Goal: Navigation & Orientation: Find specific page/section

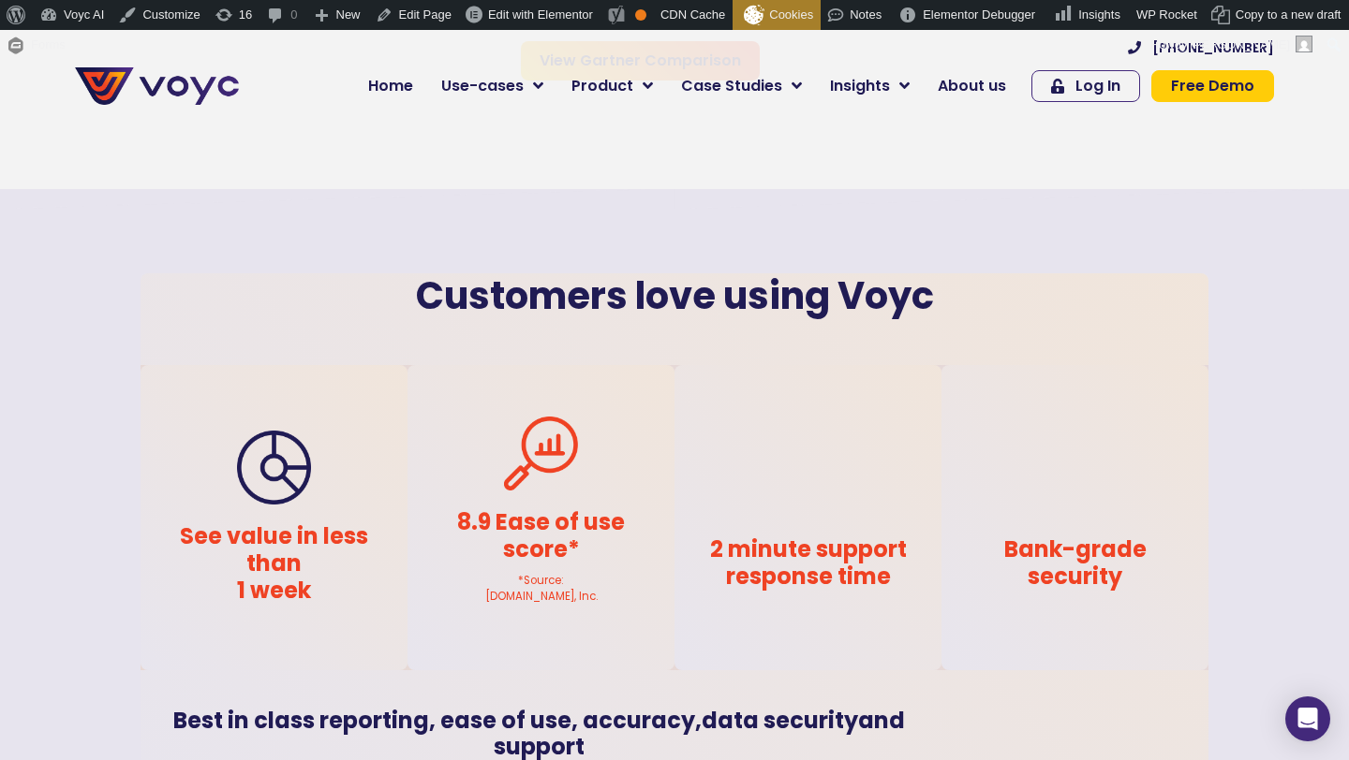
scroll to position [3399, 0]
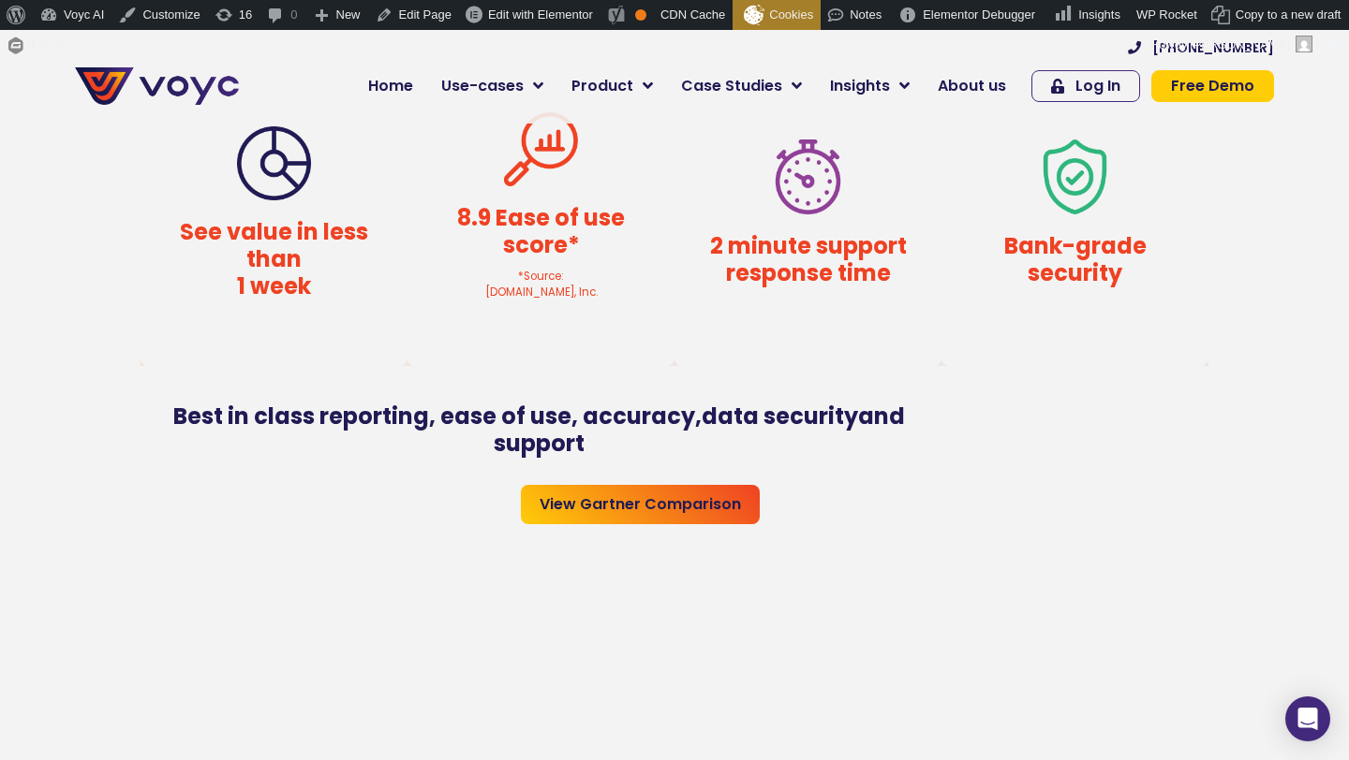
scroll to position [2999, 0]
click at [516, 253] on h4 "8.9 Ease of use score*" at bounding box center [540, 234] width 211 height 54
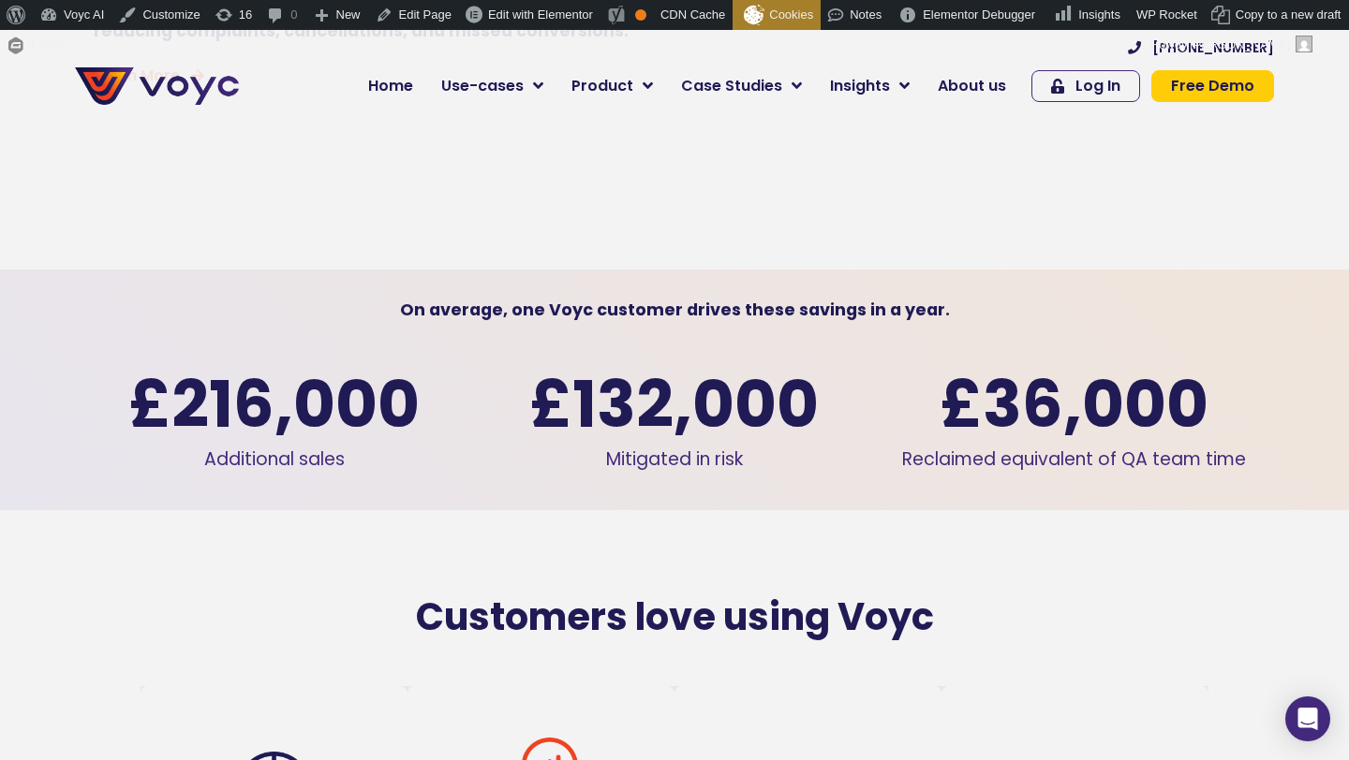
scroll to position [2373, 0]
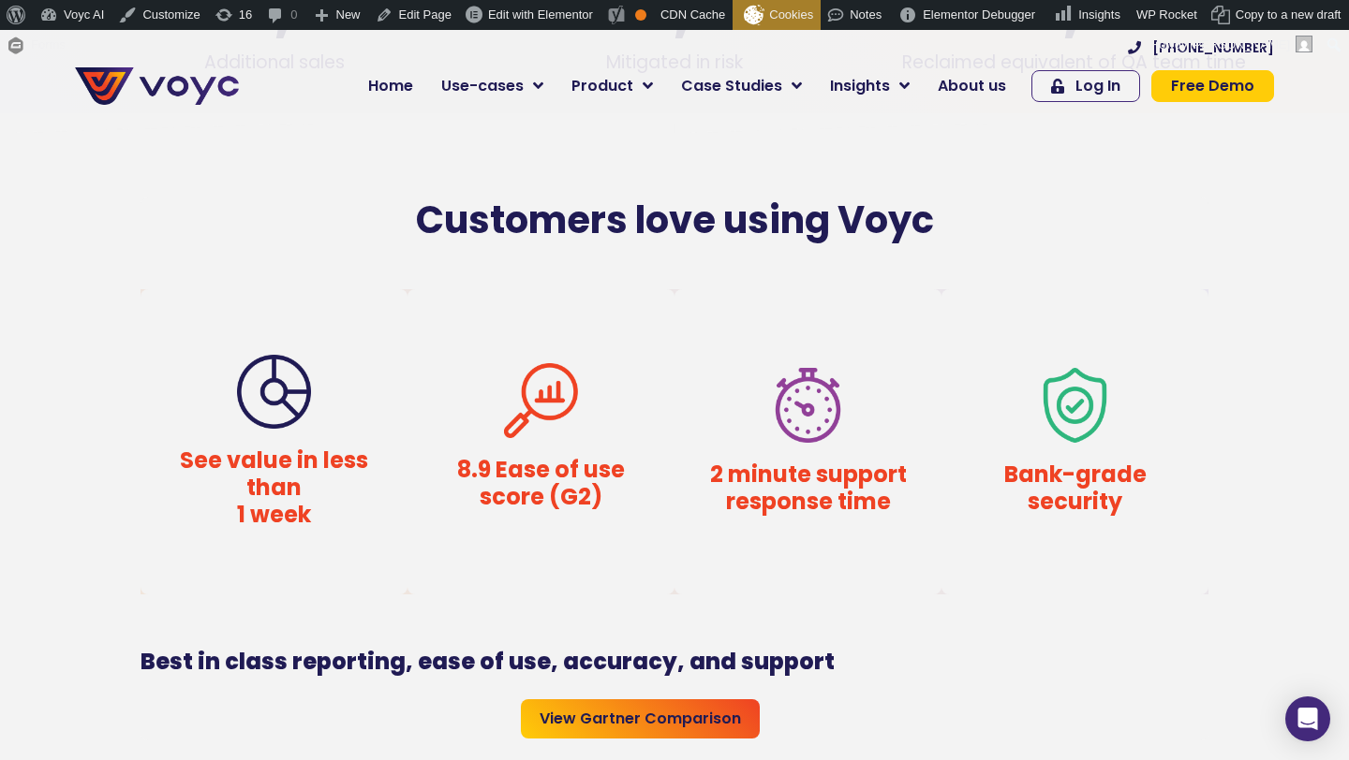
scroll to position [3088, 0]
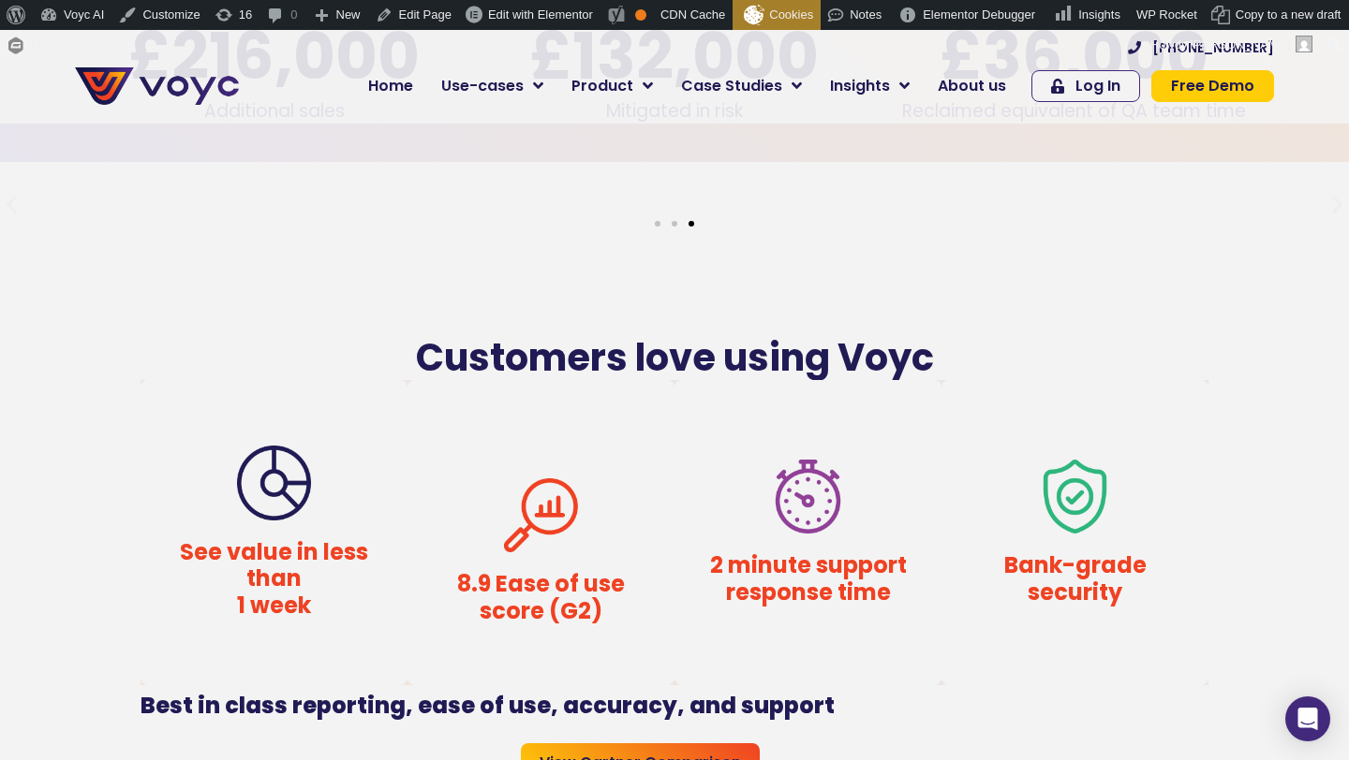
scroll to position [2725, 0]
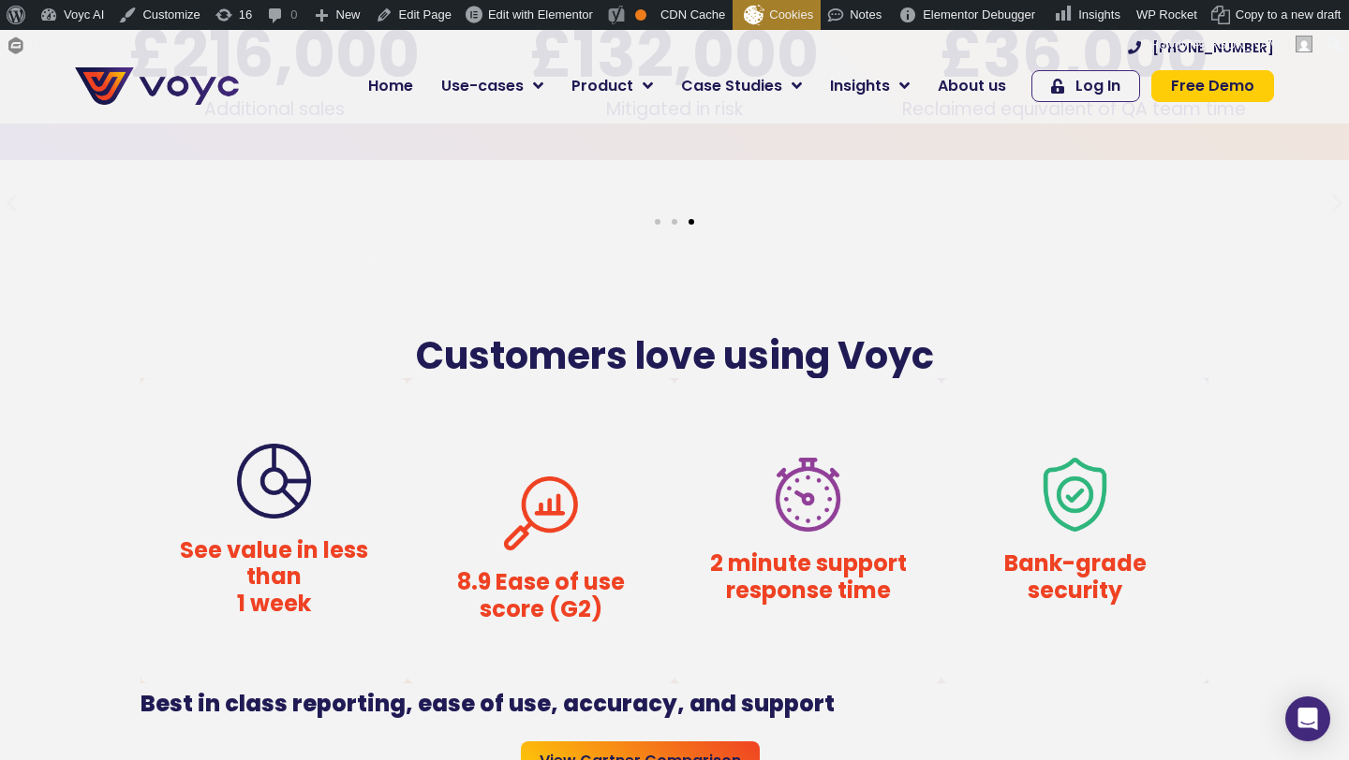
click at [1325, 214] on icon "Next slide" at bounding box center [1336, 202] width 23 height 23
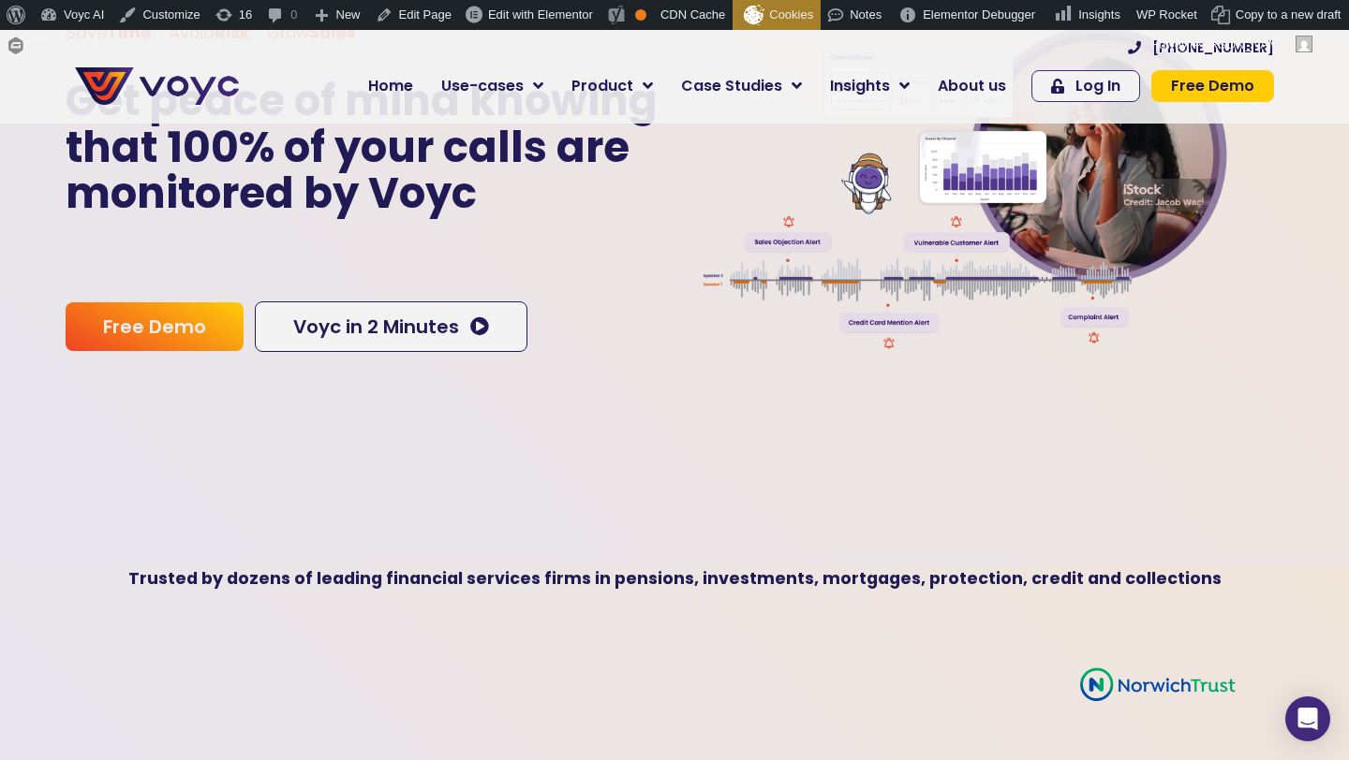
scroll to position [0, 0]
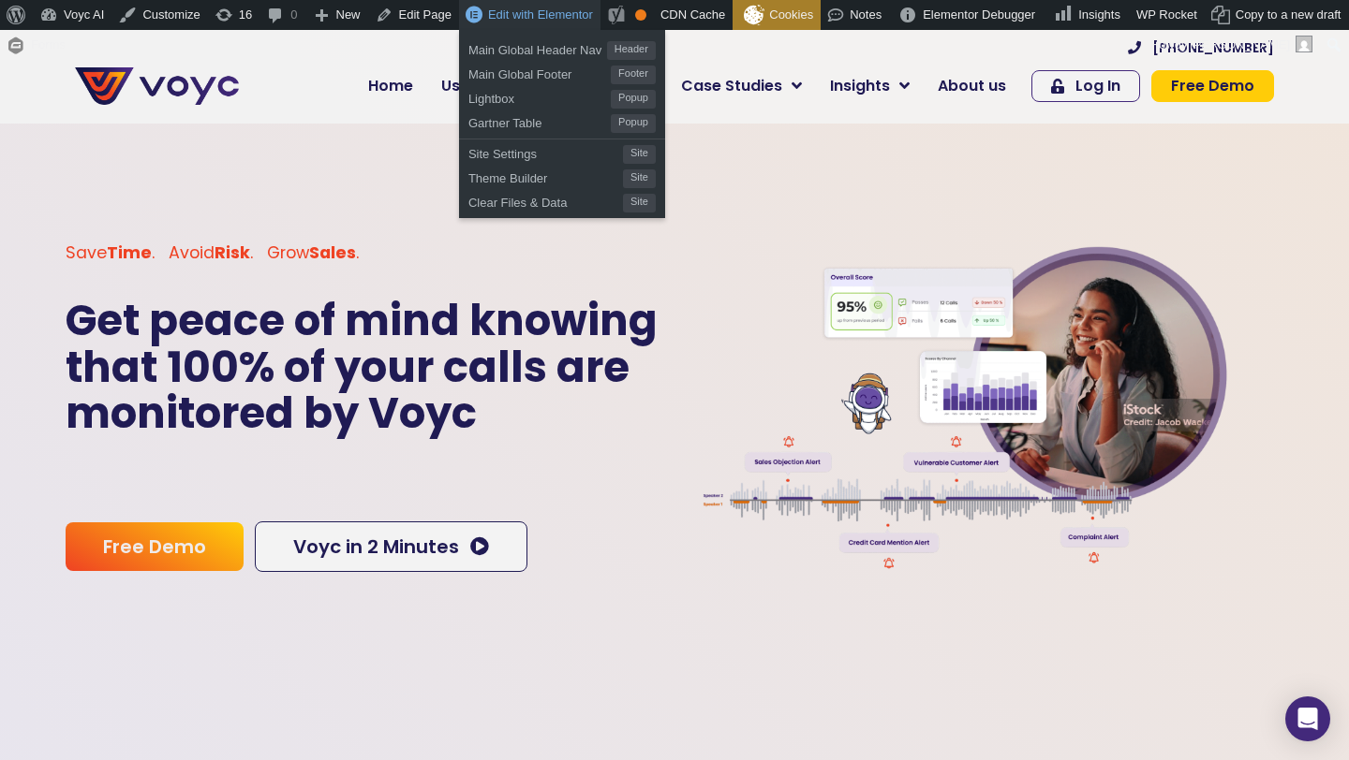
click at [511, 16] on span "Edit with Elementor" at bounding box center [540, 14] width 105 height 14
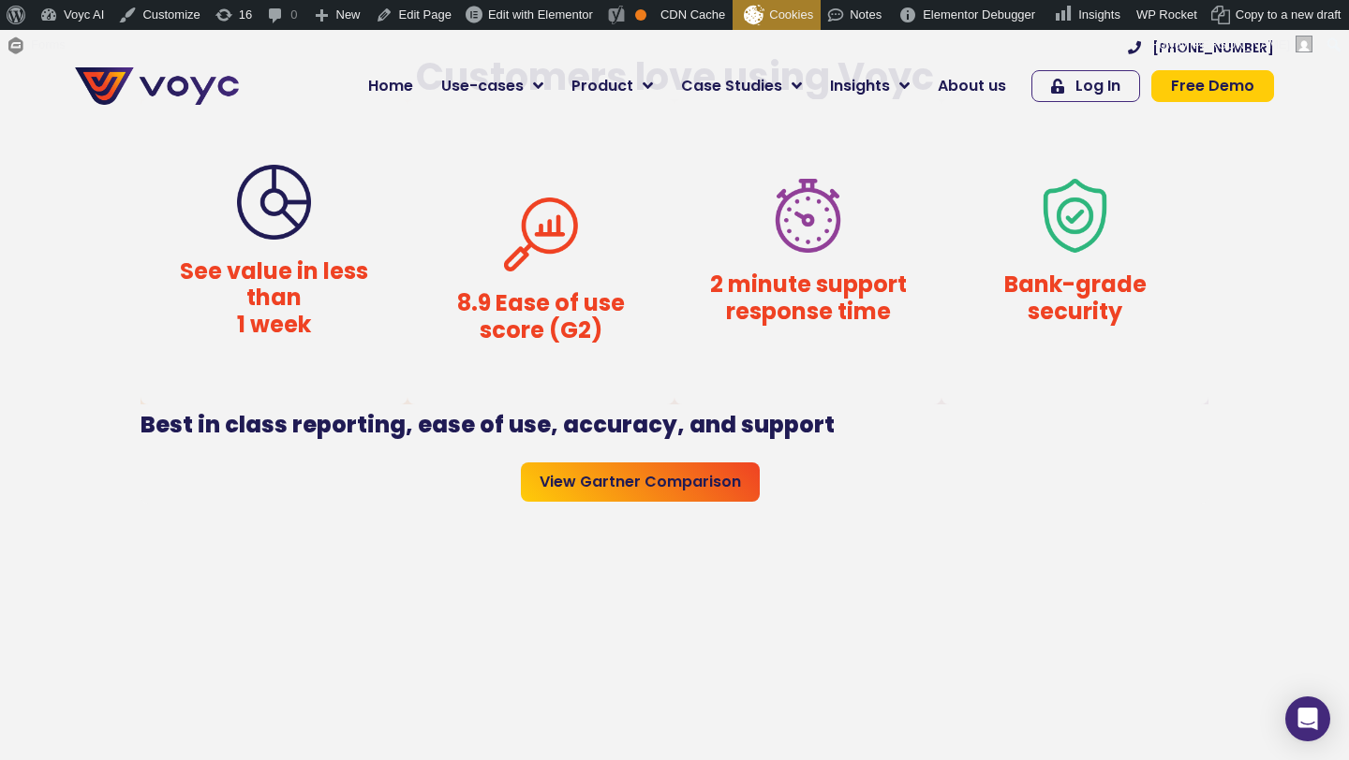
scroll to position [3030, 0]
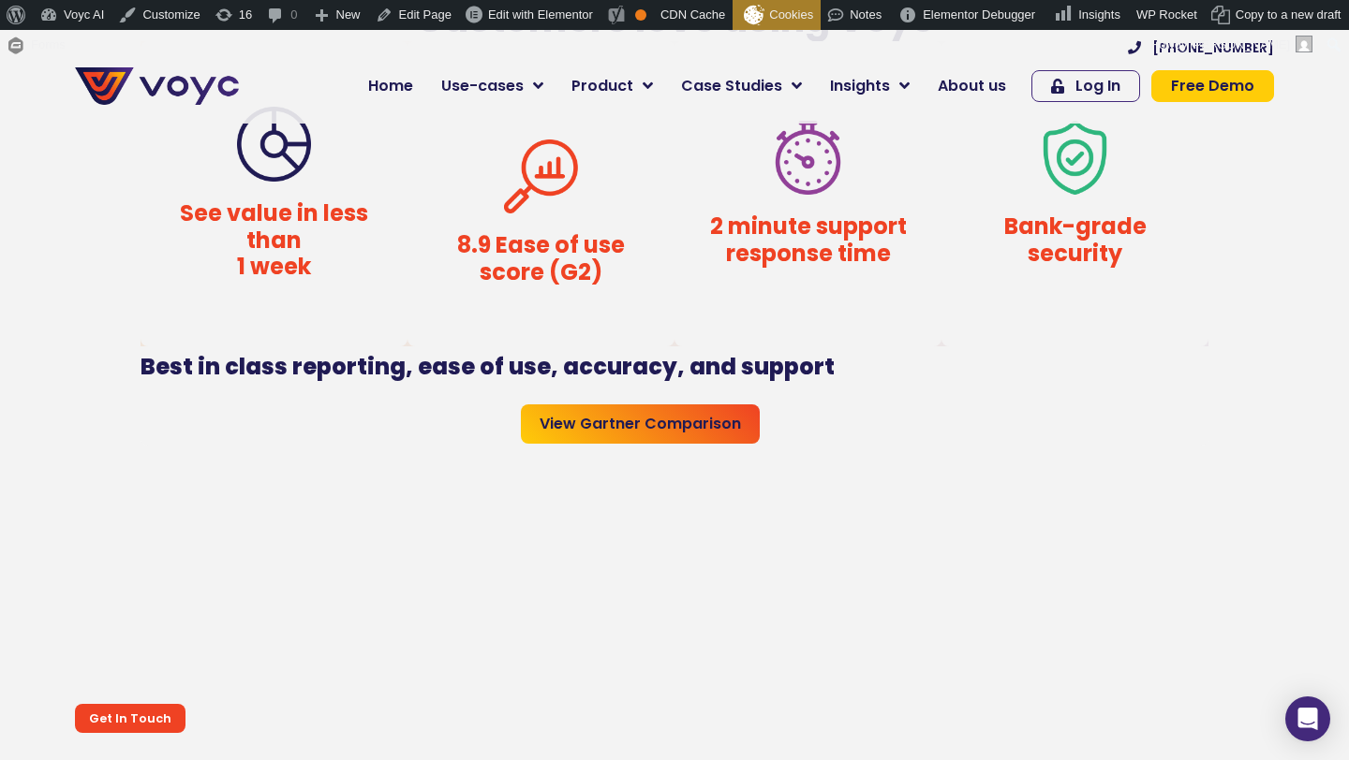
scroll to position [2837, 0]
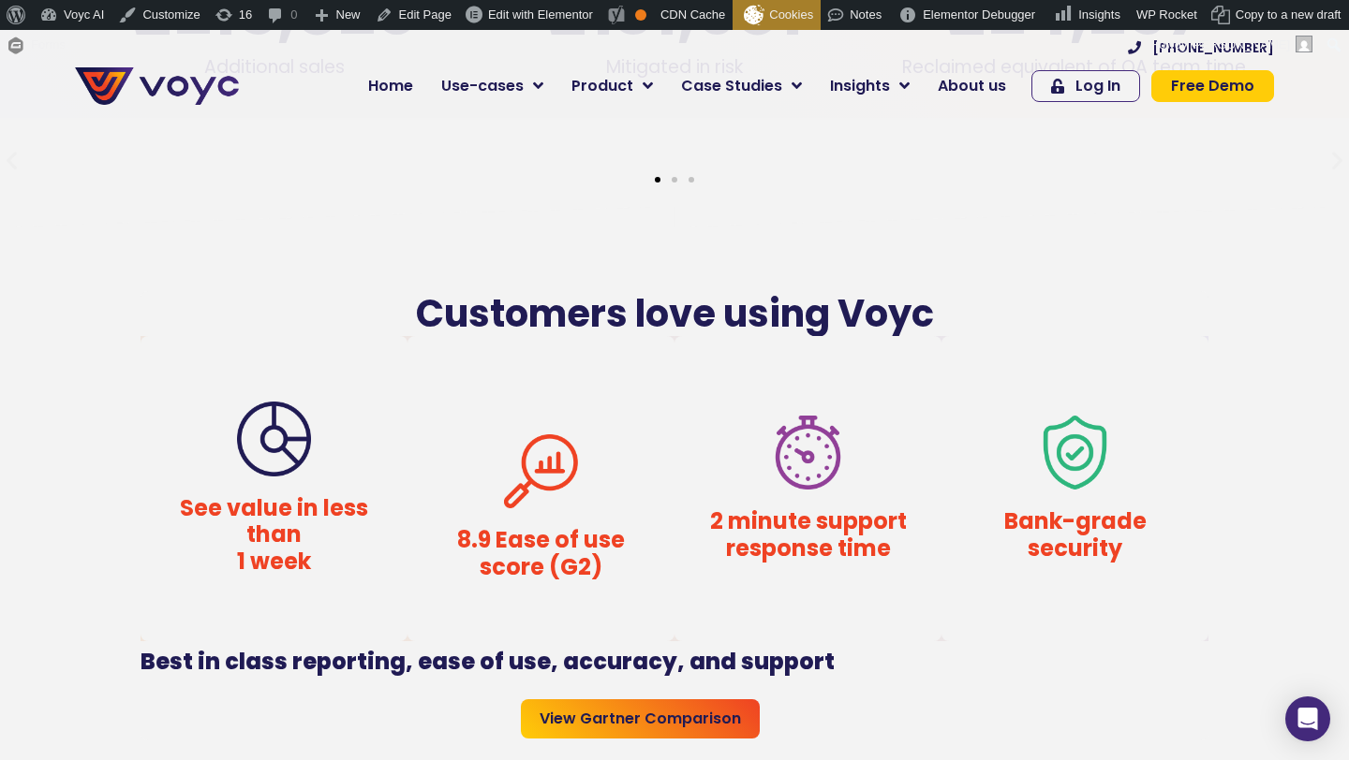
scroll to position [2782, 0]
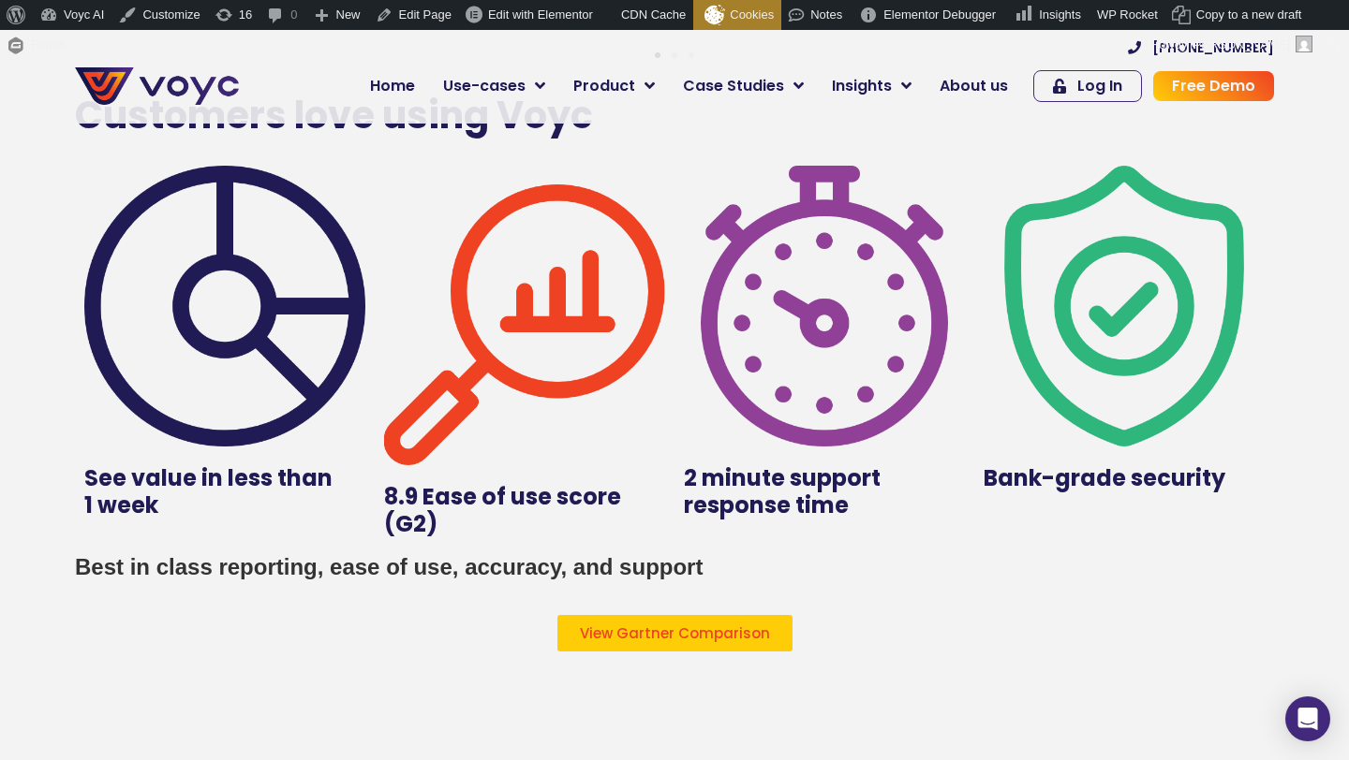
scroll to position [3369, 0]
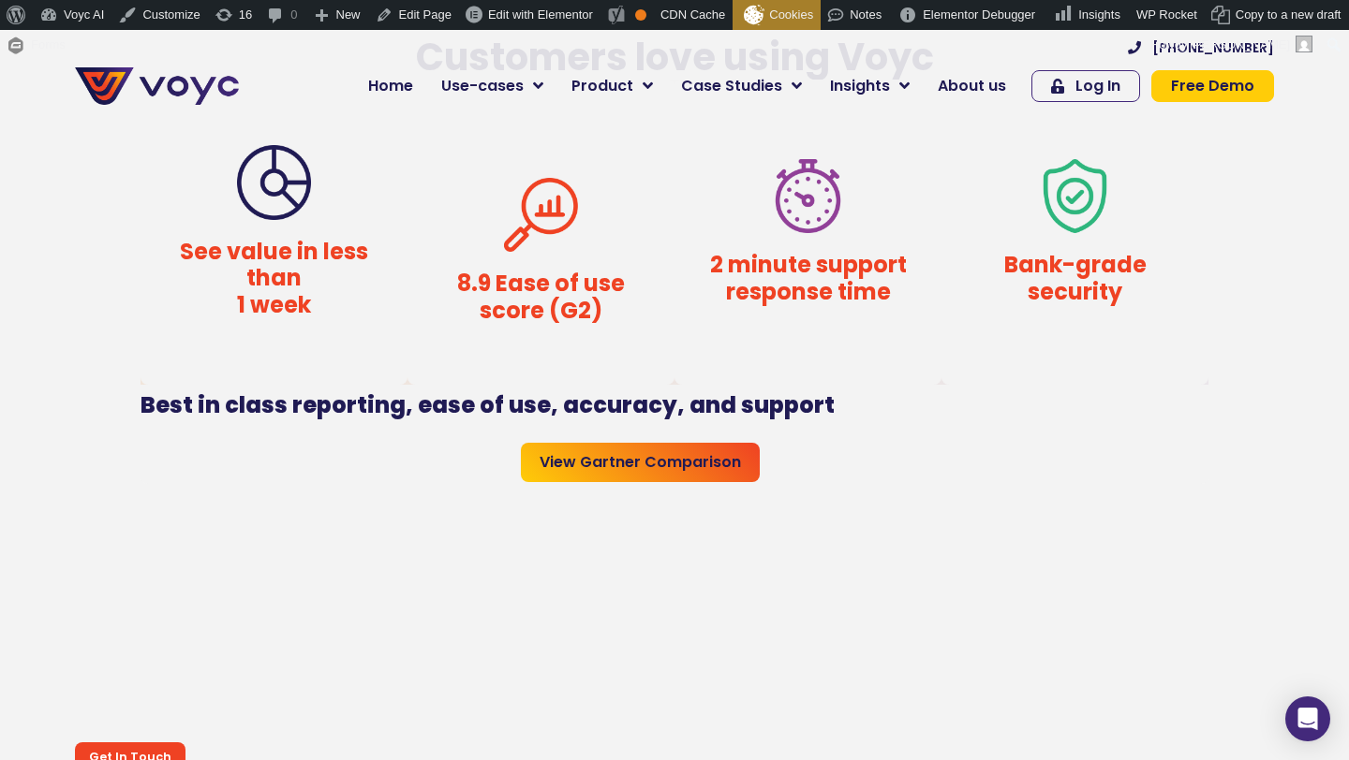
scroll to position [2810, 0]
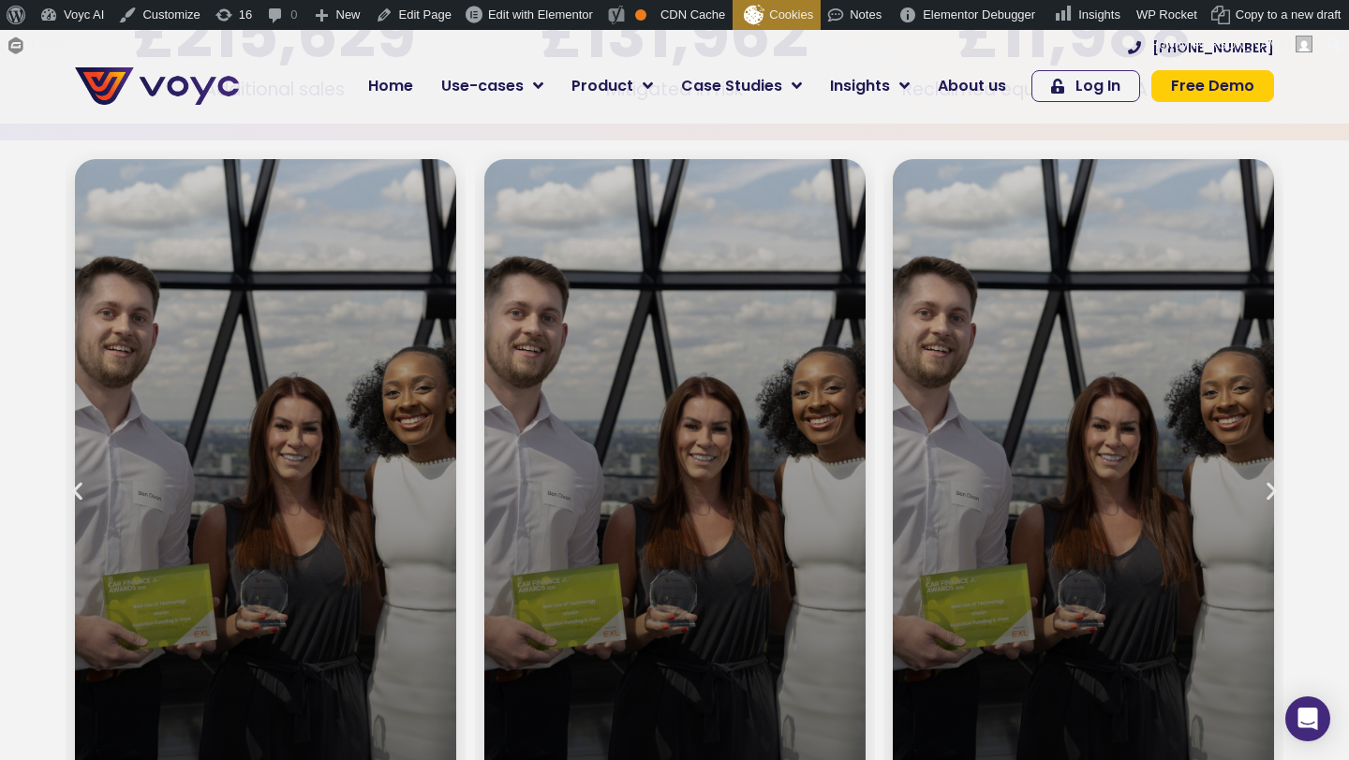
scroll to position [2810, 0]
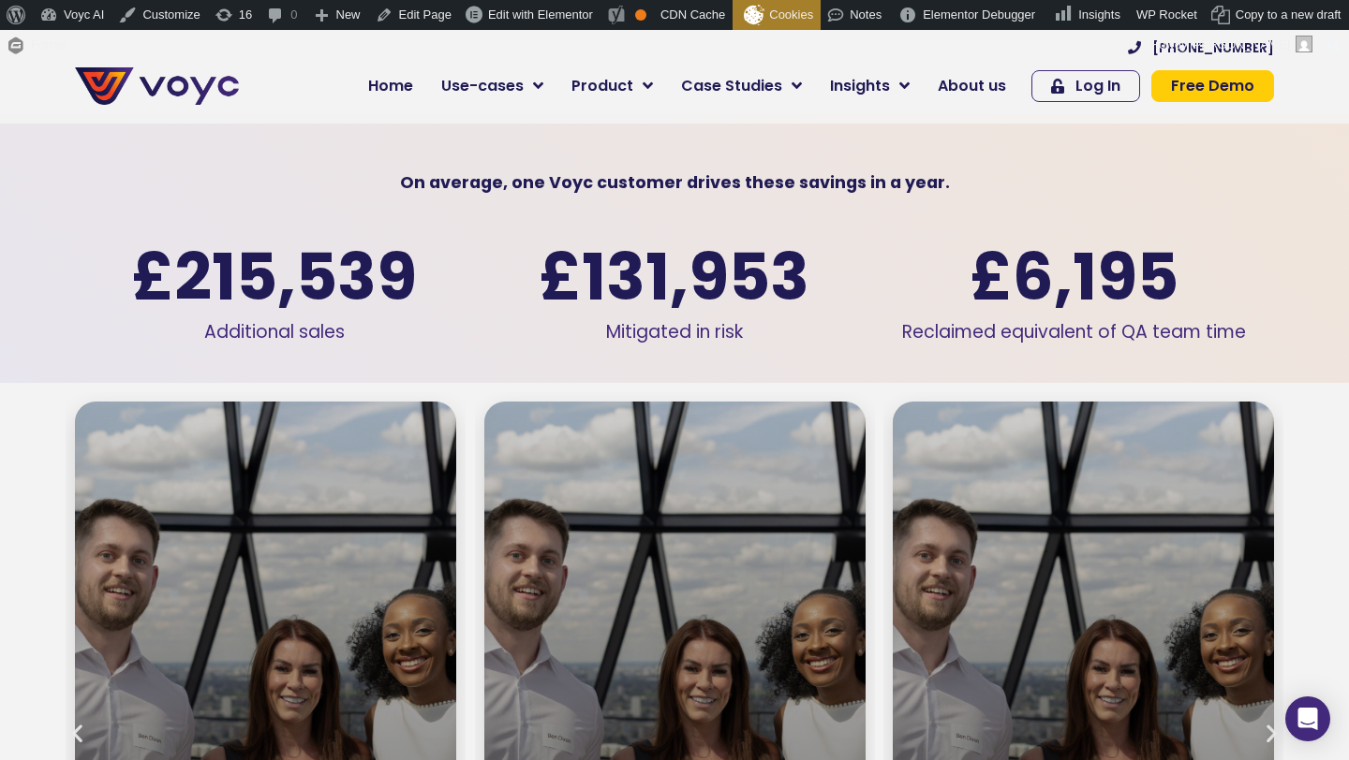
scroll to position [3015, 0]
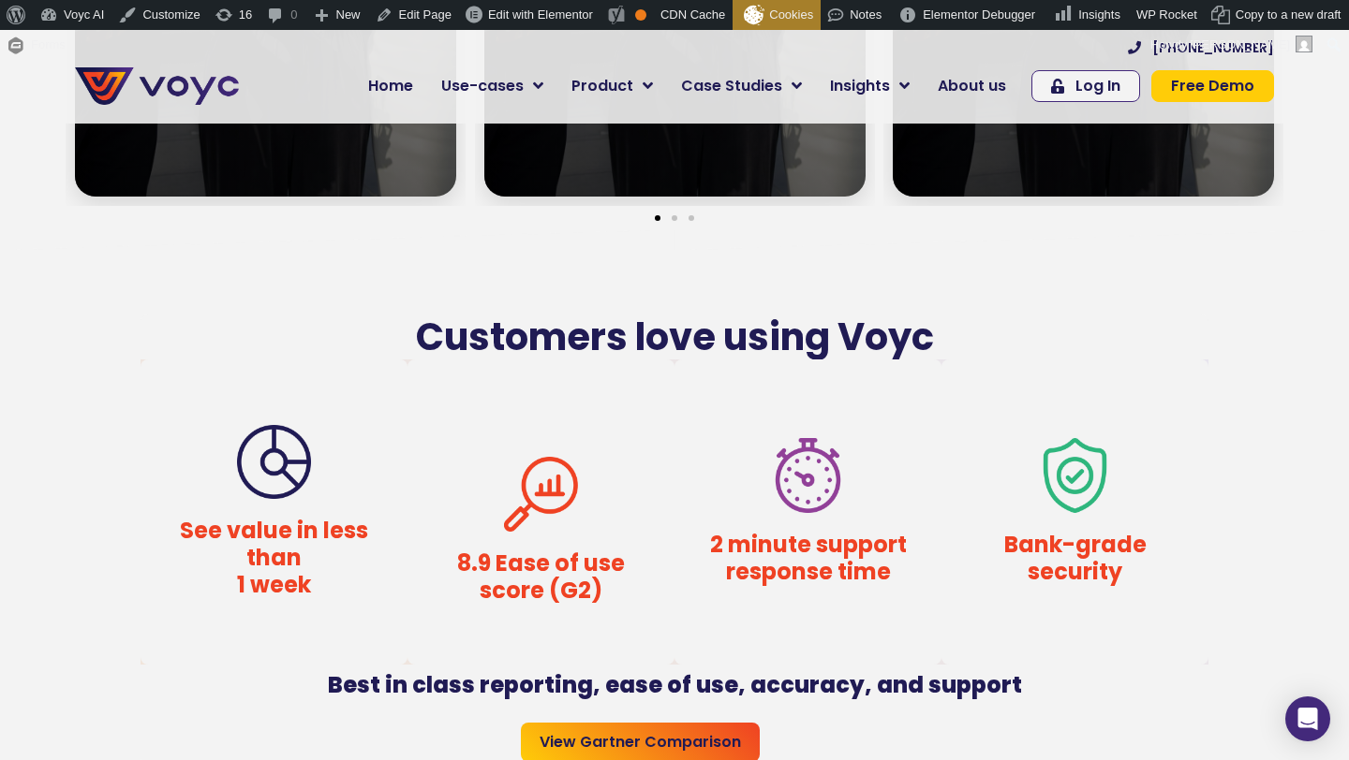
scroll to position [3645, 0]
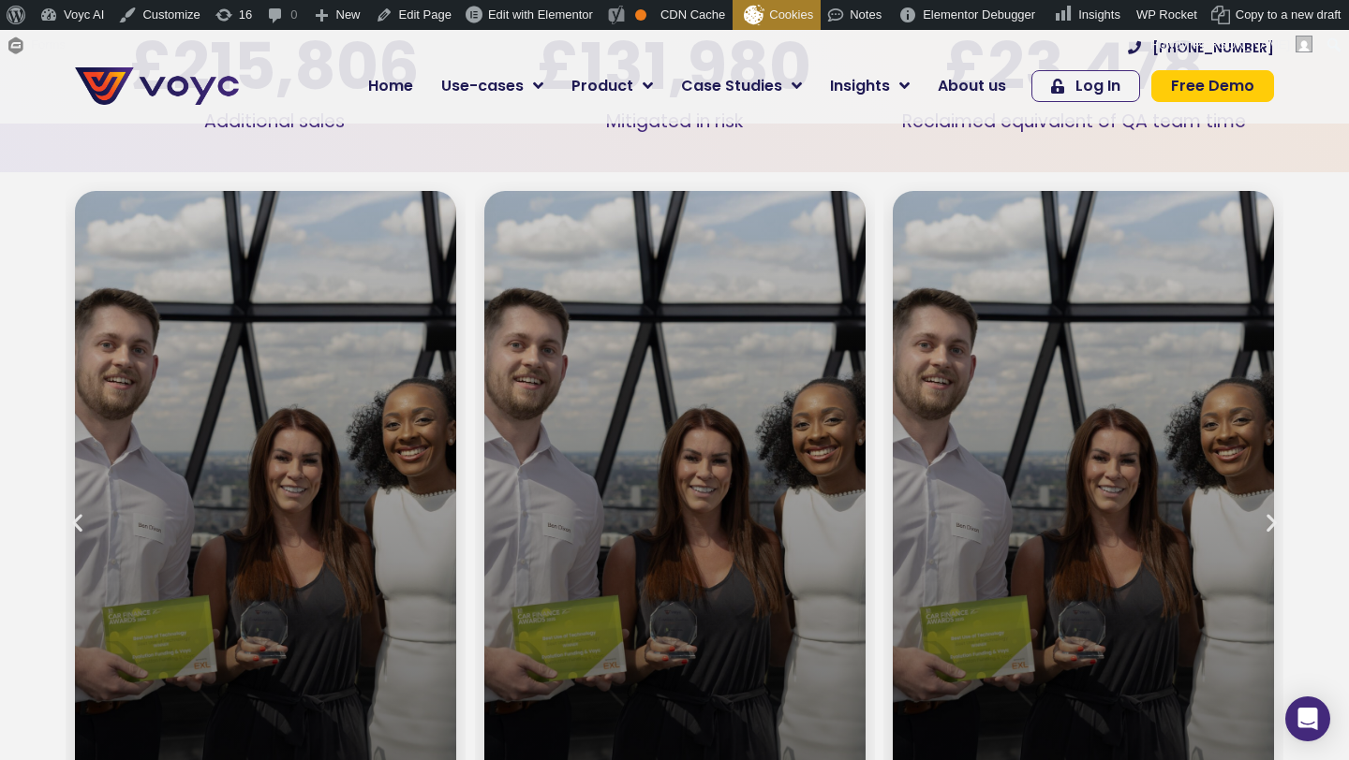
scroll to position [2702, 0]
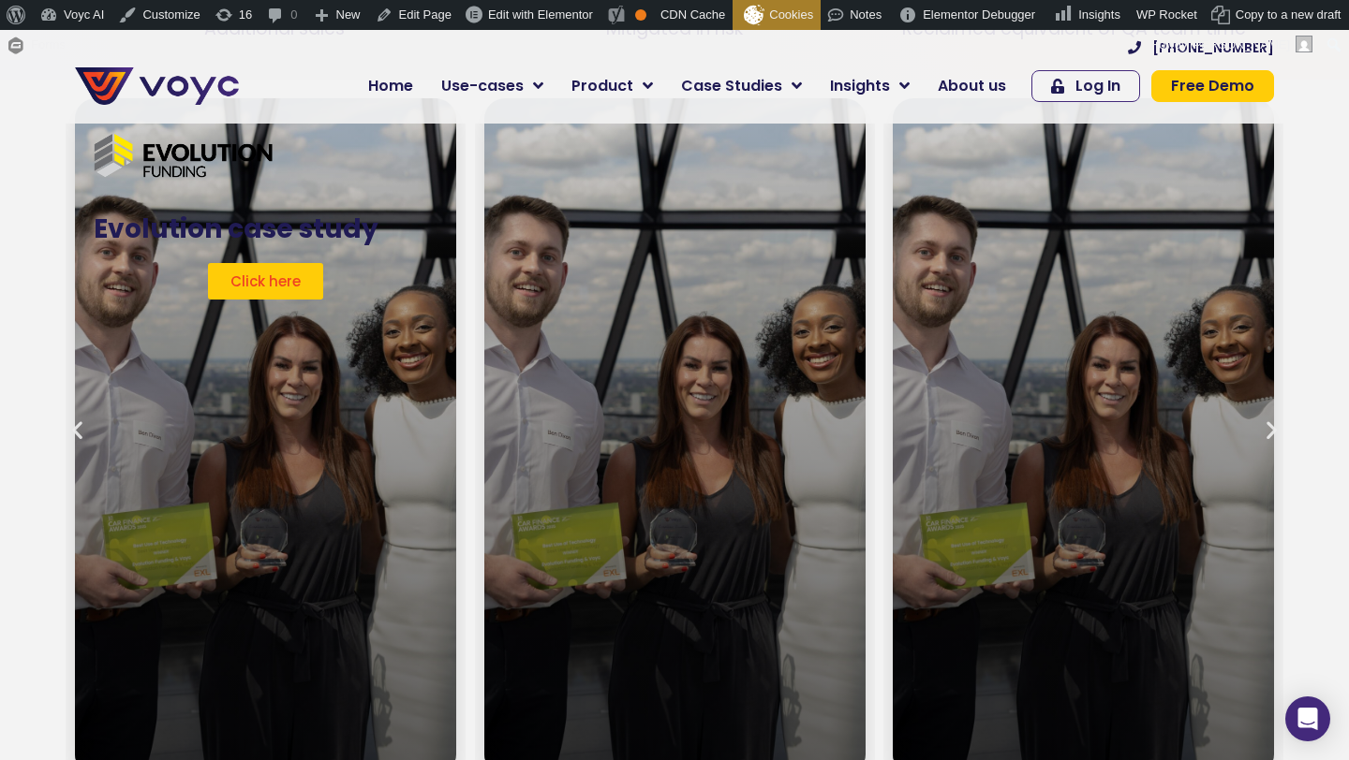
scroll to position [2832, 0]
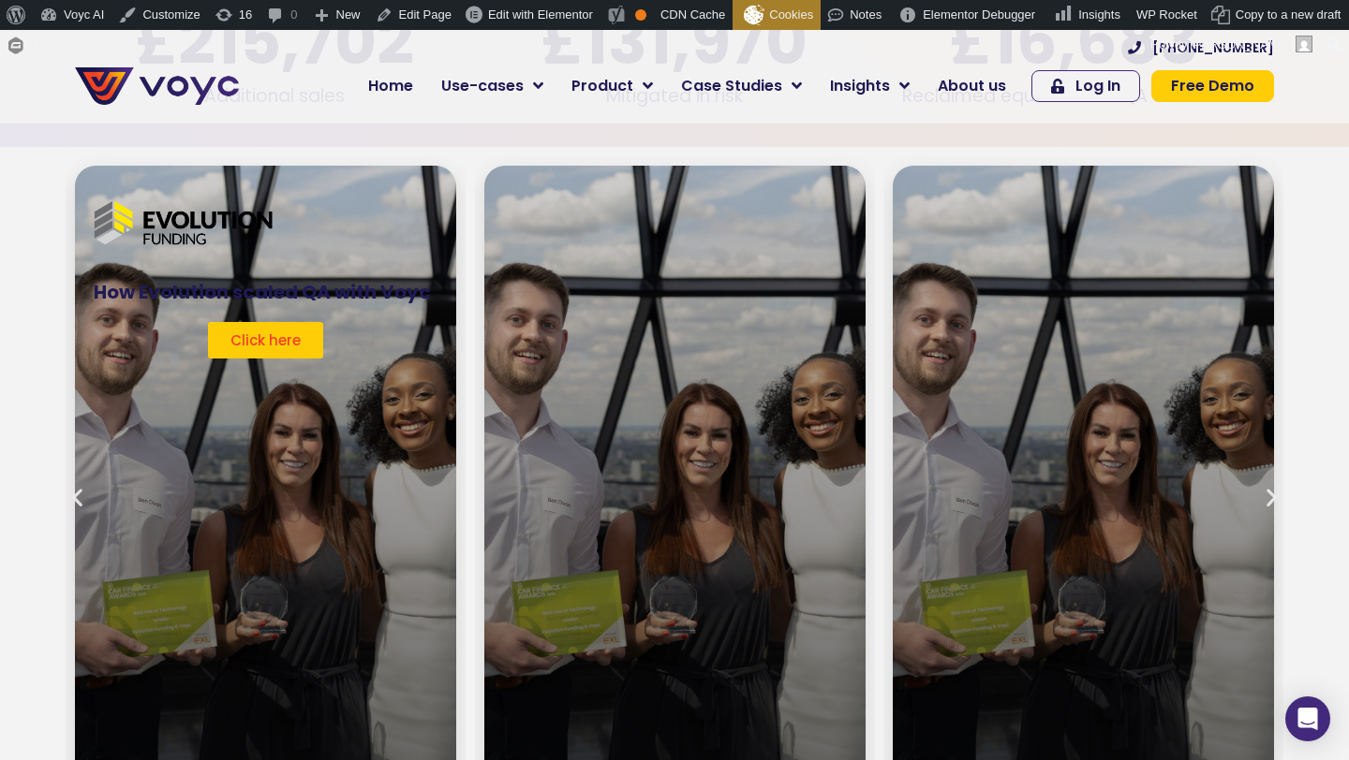
scroll to position [2765, 0]
